Goal: Task Accomplishment & Management: Manage account settings

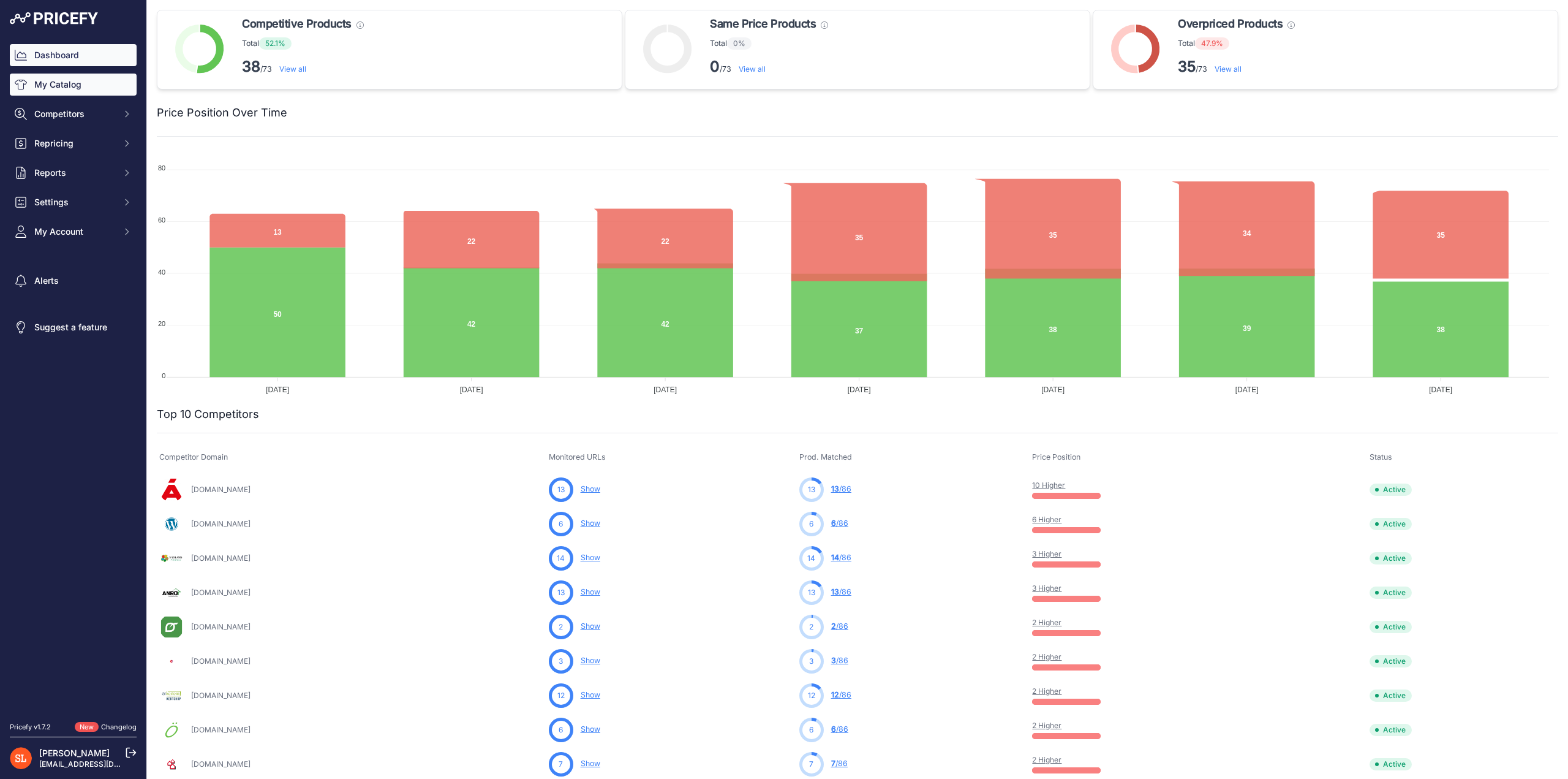
click at [59, 83] on link "My Catalog" at bounding box center [73, 84] width 127 height 22
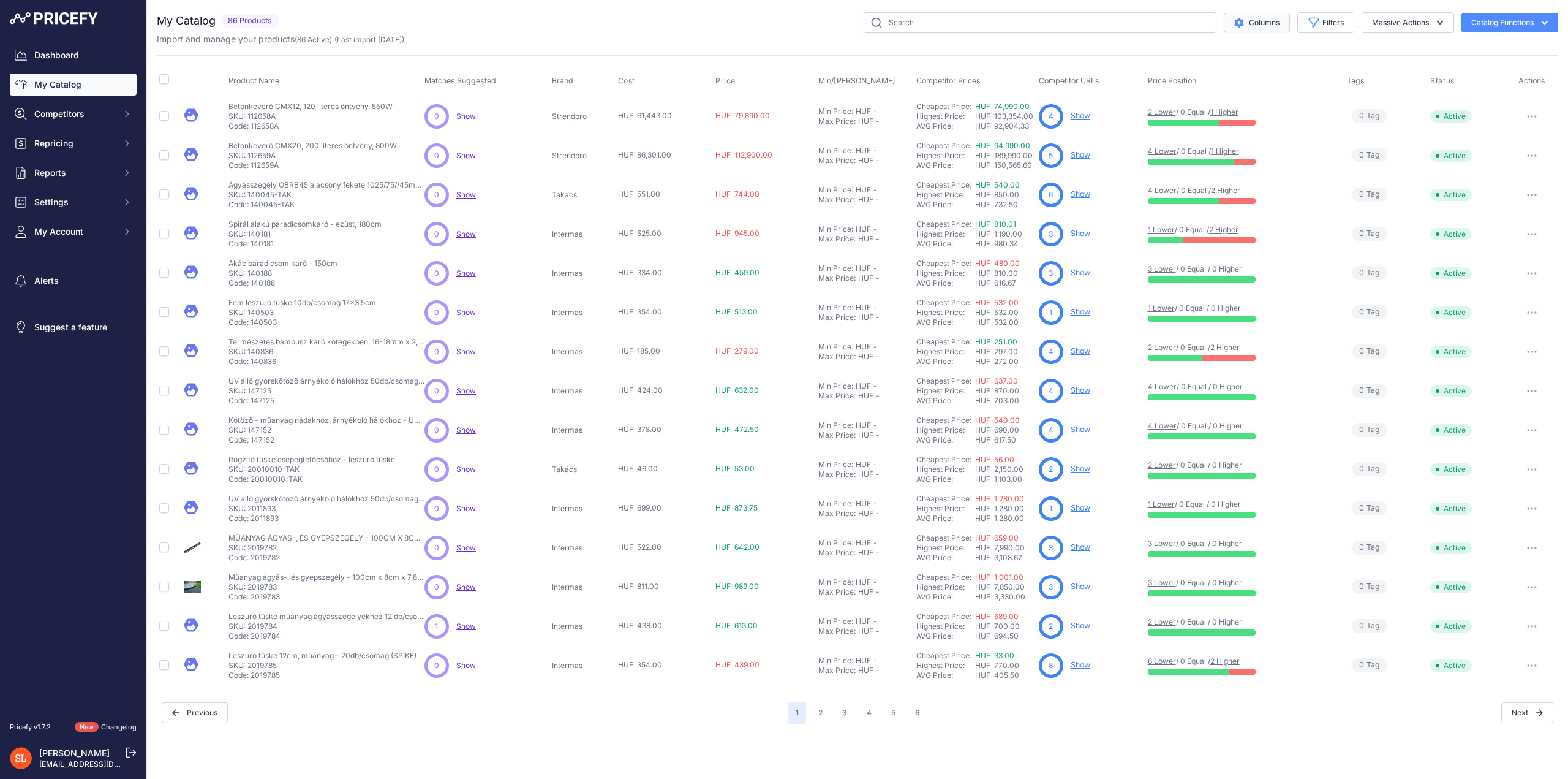
click at [1260, 27] on button "Columns" at bounding box center [1257, 22] width 66 height 19
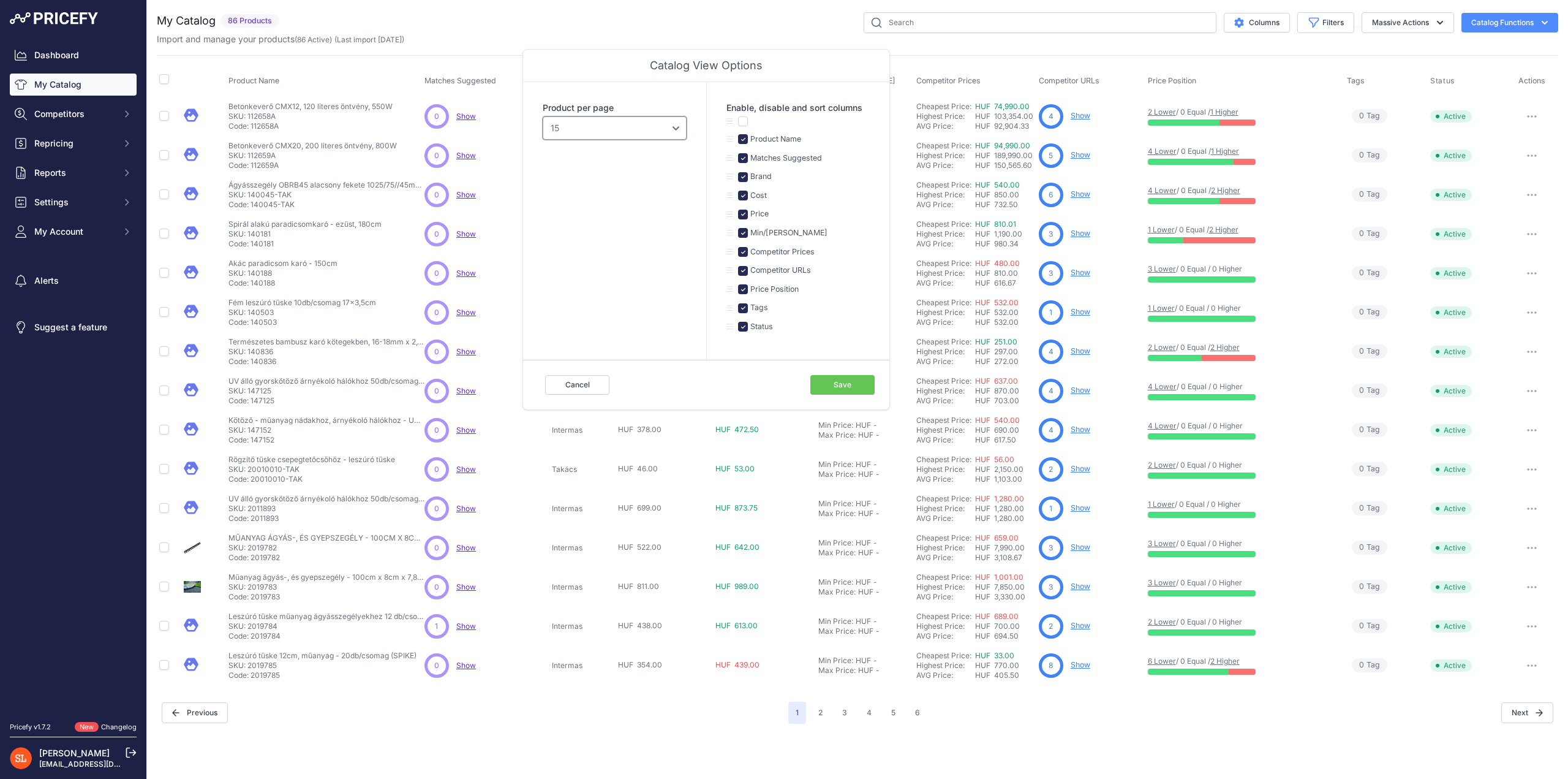
click at [619, 128] on select "10 15 20 25 50 100" at bounding box center [614, 128] width 144 height 23
select select "100"
click at [543, 116] on select "10 15 20 25 50 100" at bounding box center [614, 128] width 144 height 23
click at [829, 378] on button "Save" at bounding box center [842, 385] width 64 height 19
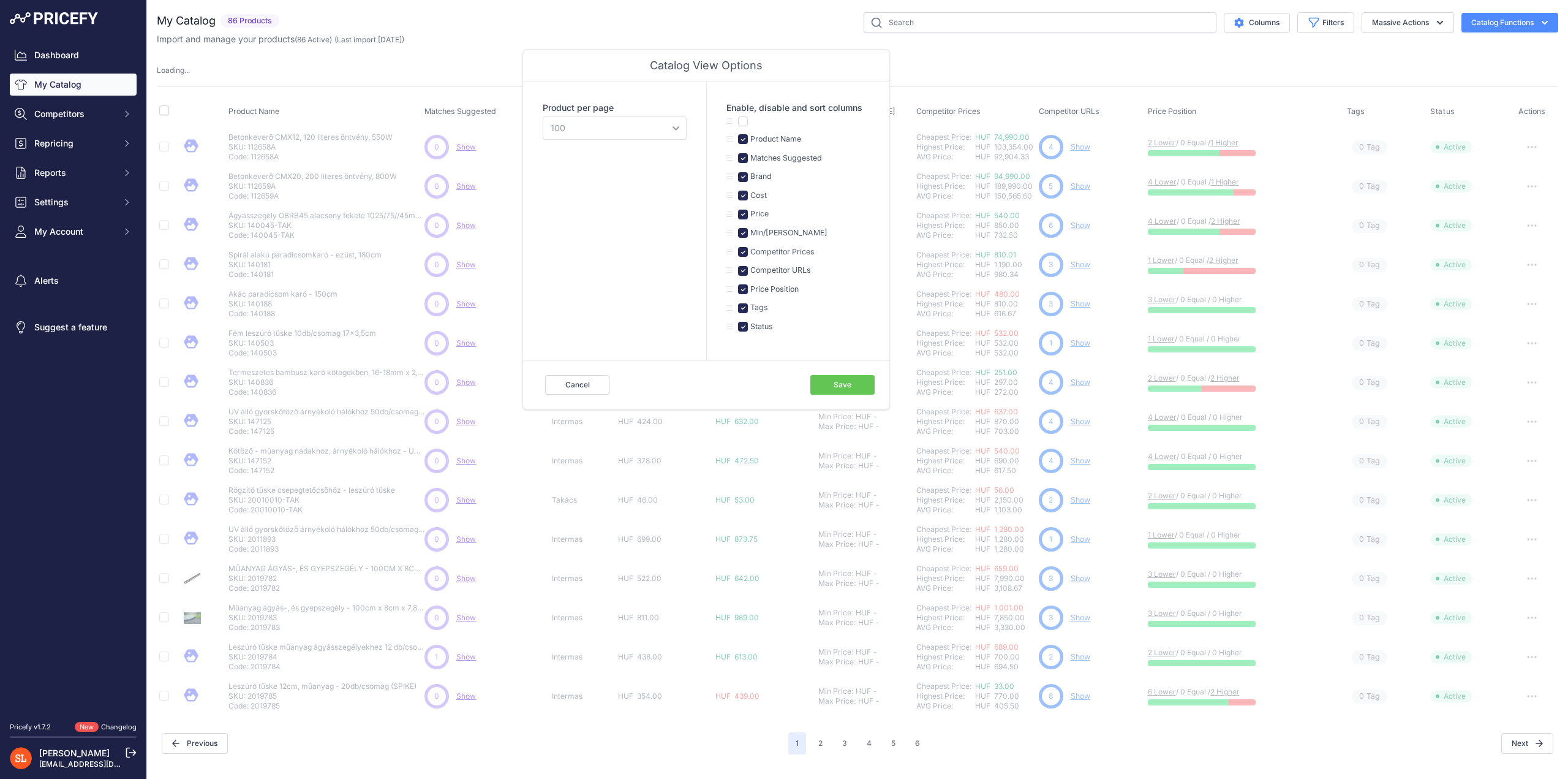
click at [947, 87] on div "Product Name Matches Suggested Brand Cost" at bounding box center [857, 402] width 1402 height 630
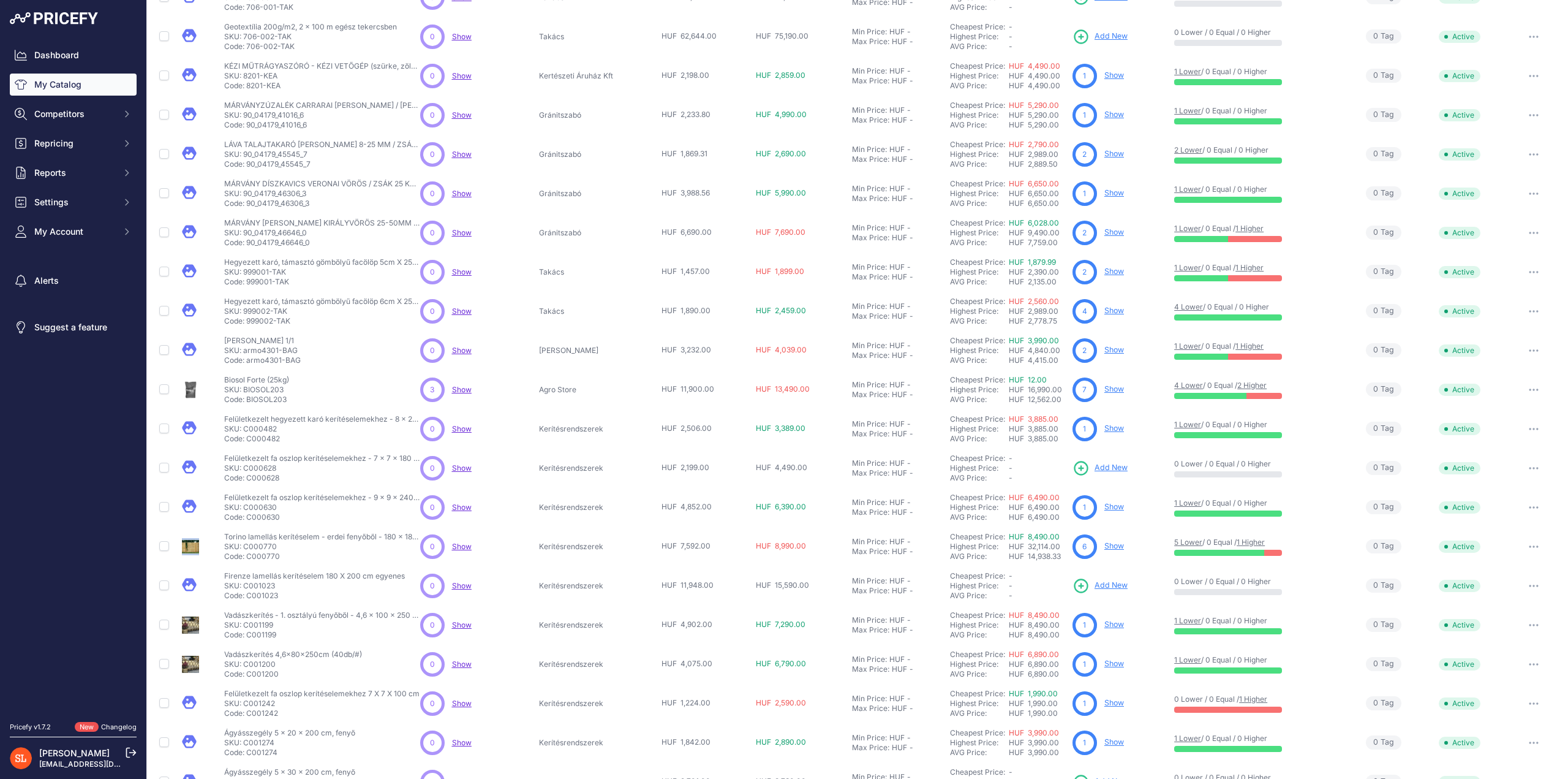
scroll to position [2703, 0]
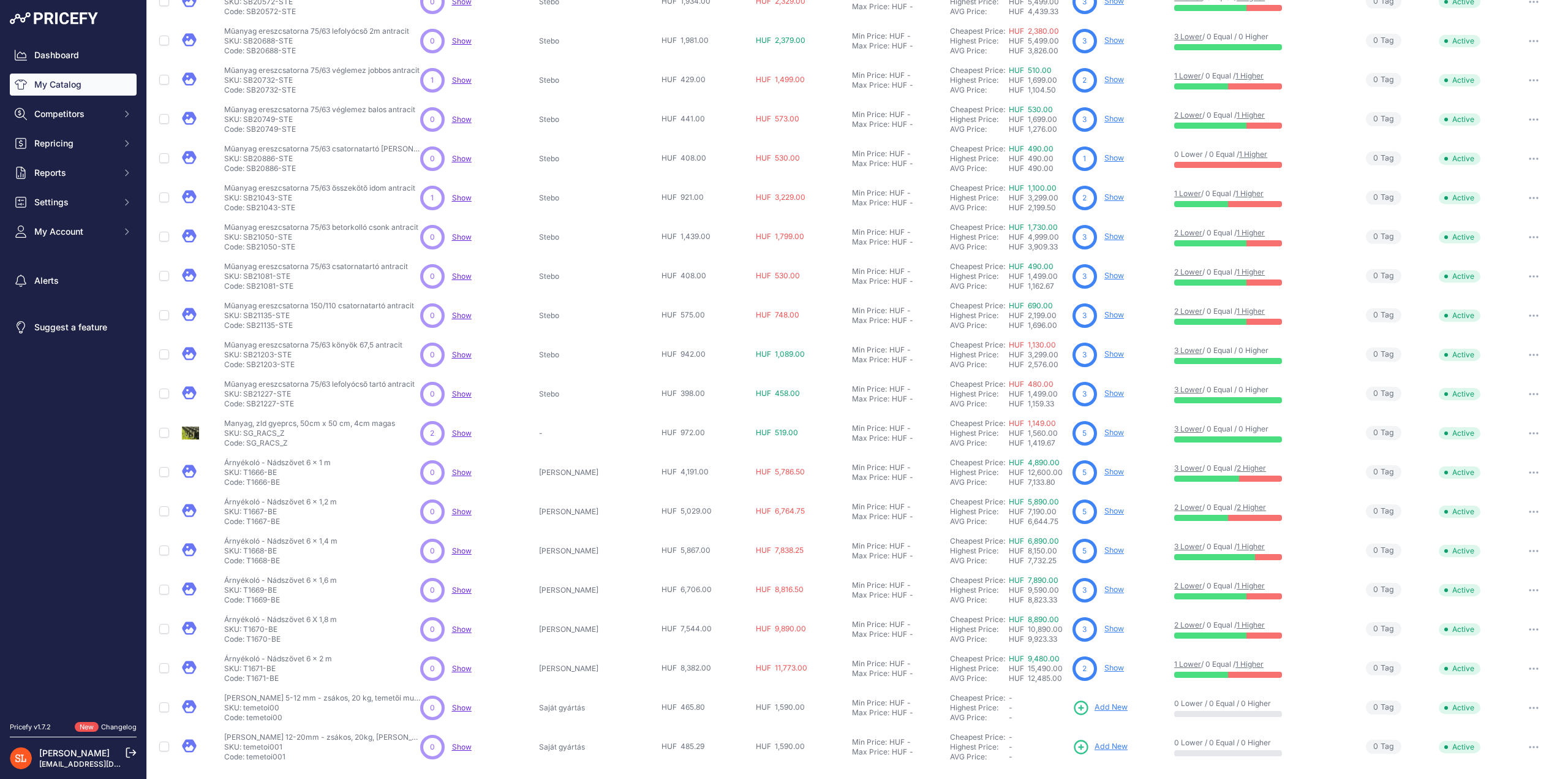
drag, startPoint x: 276, startPoint y: 472, endPoint x: 244, endPoint y: 475, distance: 32.1
click at [244, 475] on p "SKU: T1666-BE" at bounding box center [277, 472] width 107 height 10
copy p "T1666-BE"
